Goal: Transaction & Acquisition: Purchase product/service

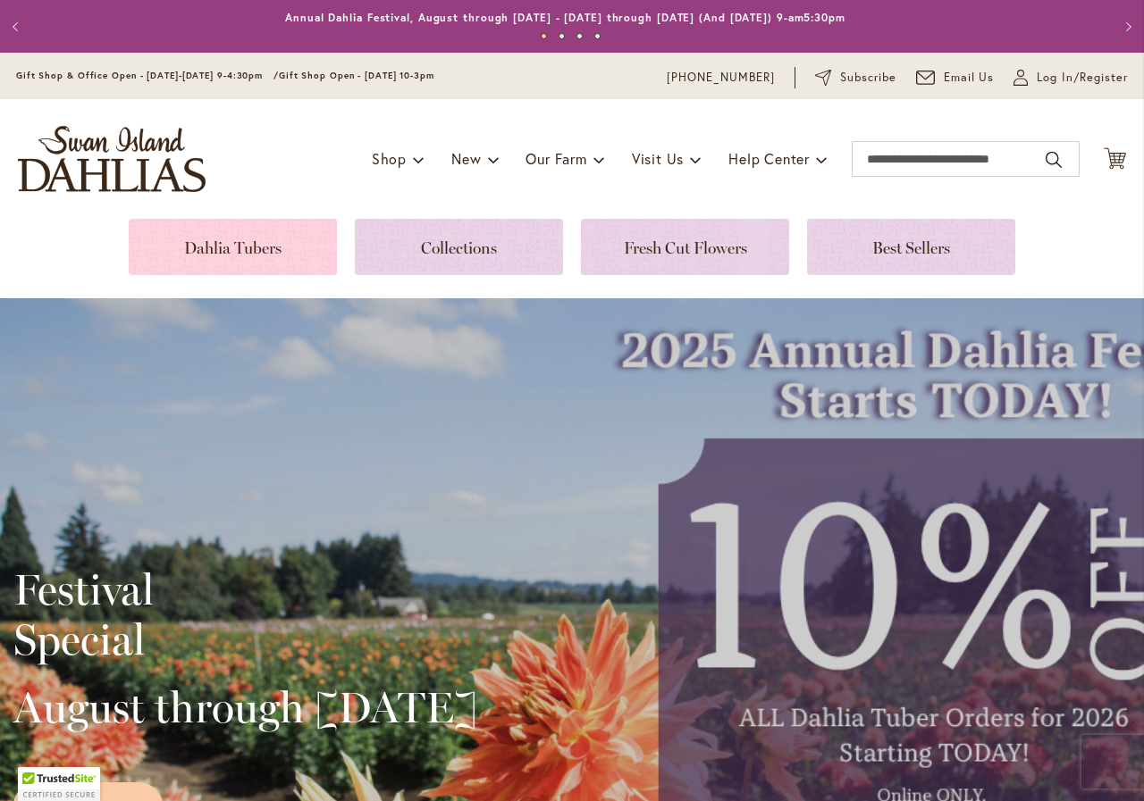
drag, startPoint x: 246, startPoint y: 237, endPoint x: 271, endPoint y: 250, distance: 28.4
click at [246, 238] on link at bounding box center [233, 247] width 208 height 56
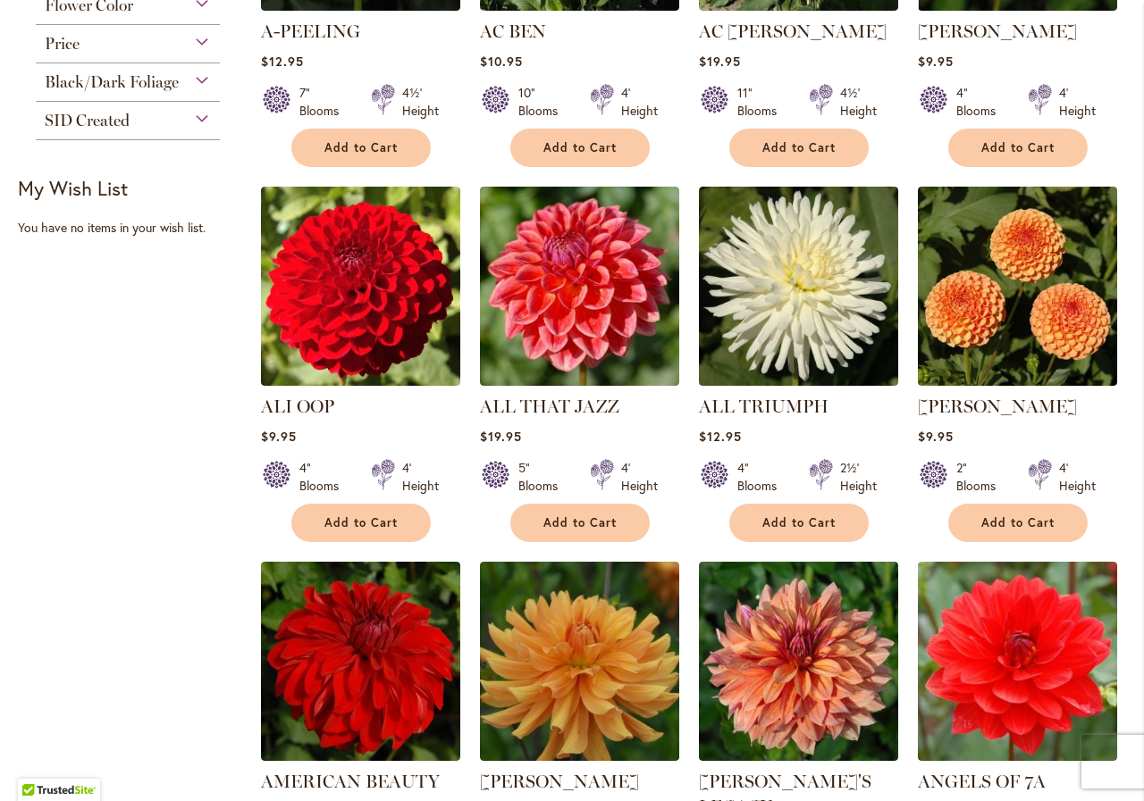
scroll to position [157, 0]
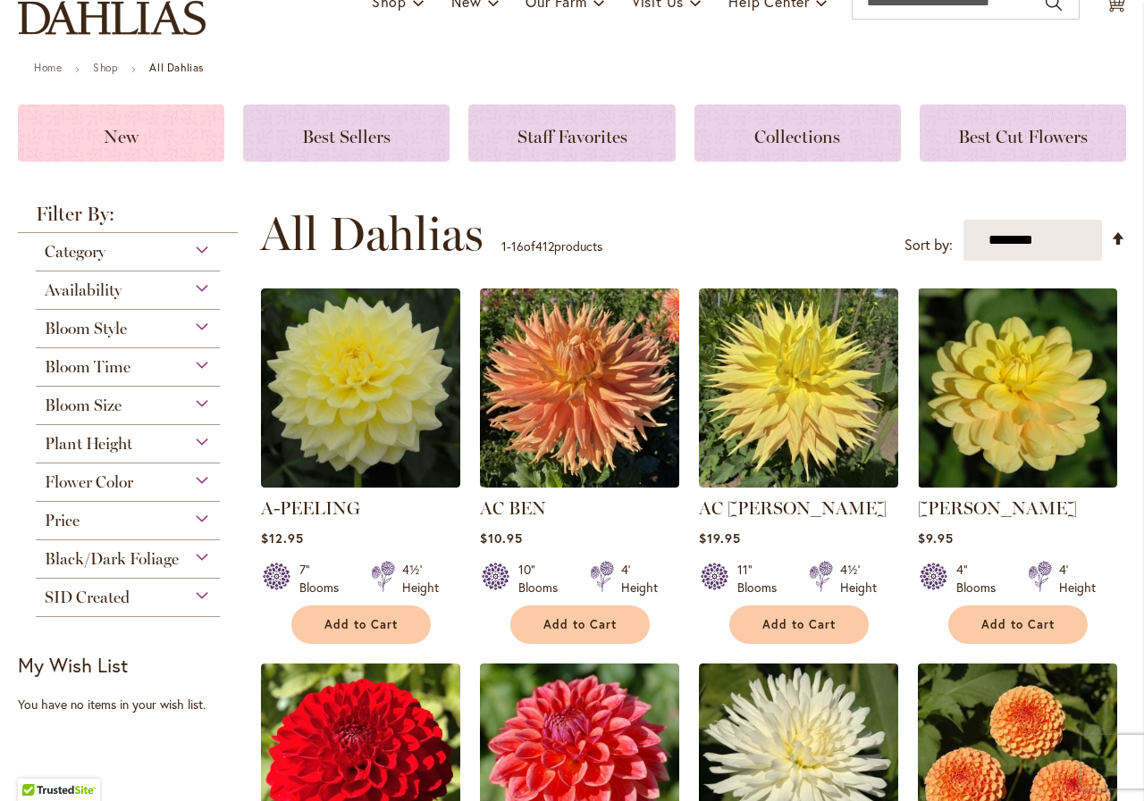
click at [145, 143] on div "New" at bounding box center [121, 133] width 206 height 57
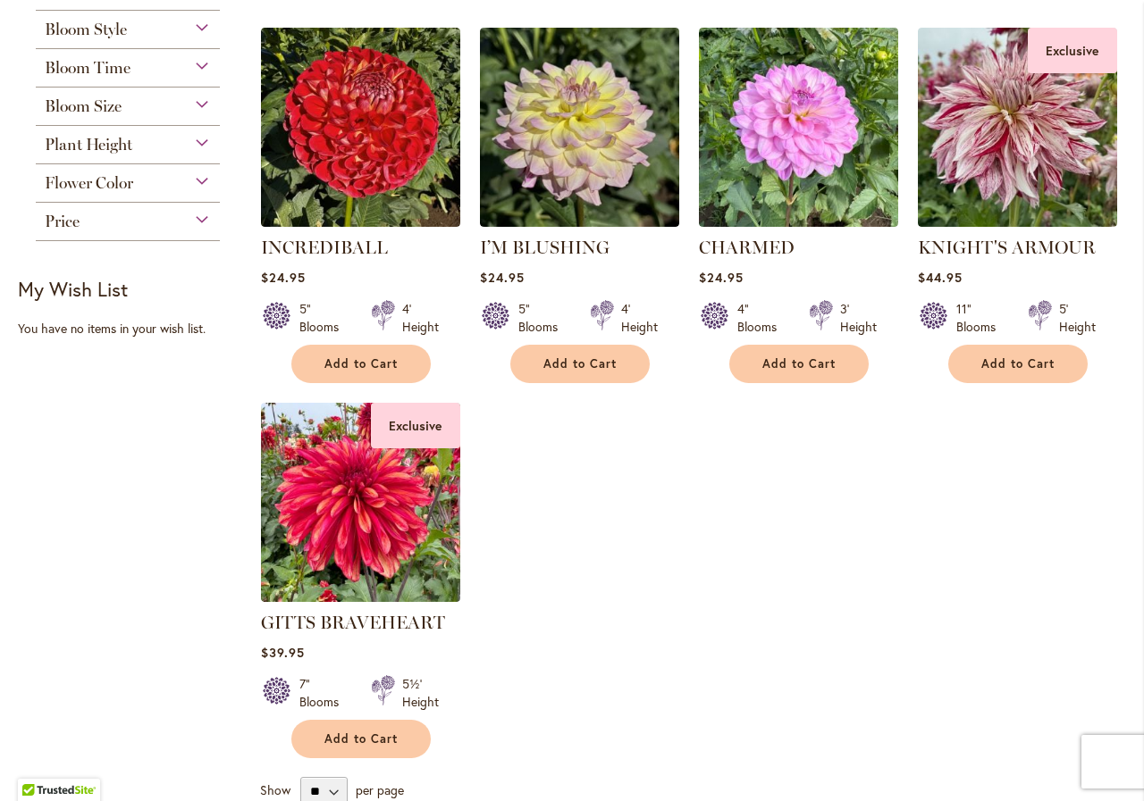
scroll to position [311, 0]
